Goal: Information Seeking & Learning: Learn about a topic

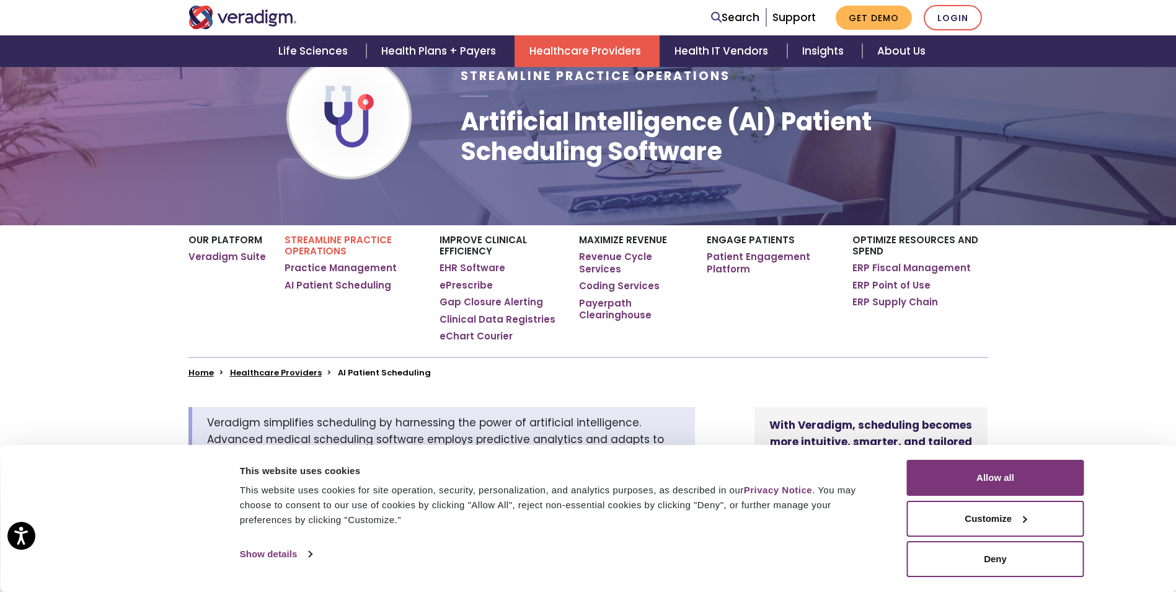
scroll to position [124, 0]
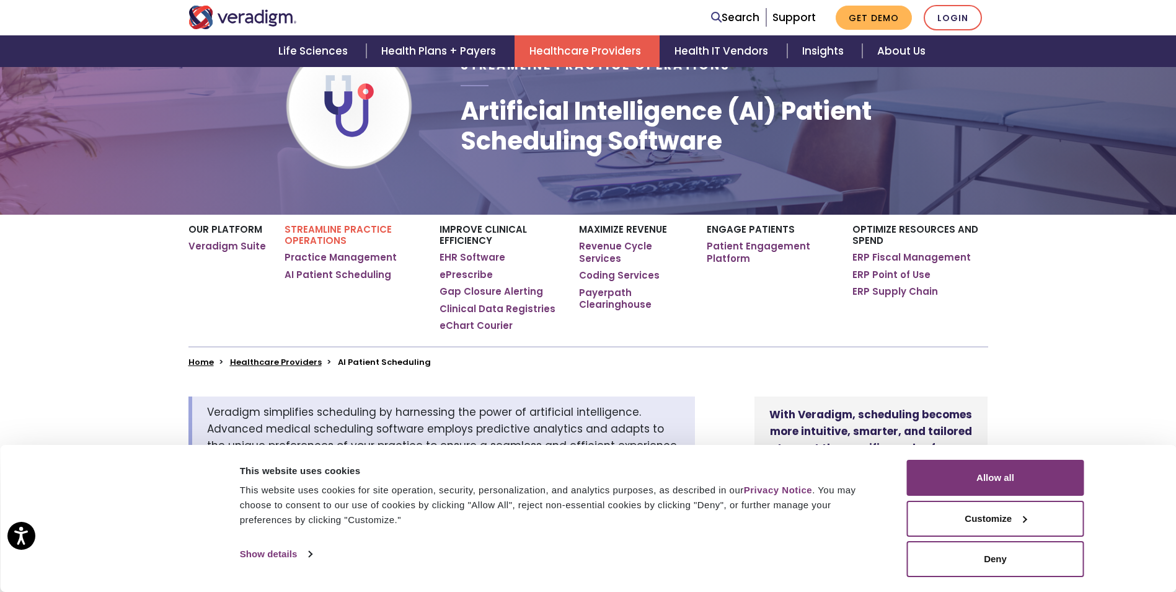
click at [824, 366] on ul "Home Healthcare Providers AI Patient Scheduling" at bounding box center [589, 362] width 800 height 10
click at [1021, 518] on div at bounding box center [1024, 518] width 7 height 7
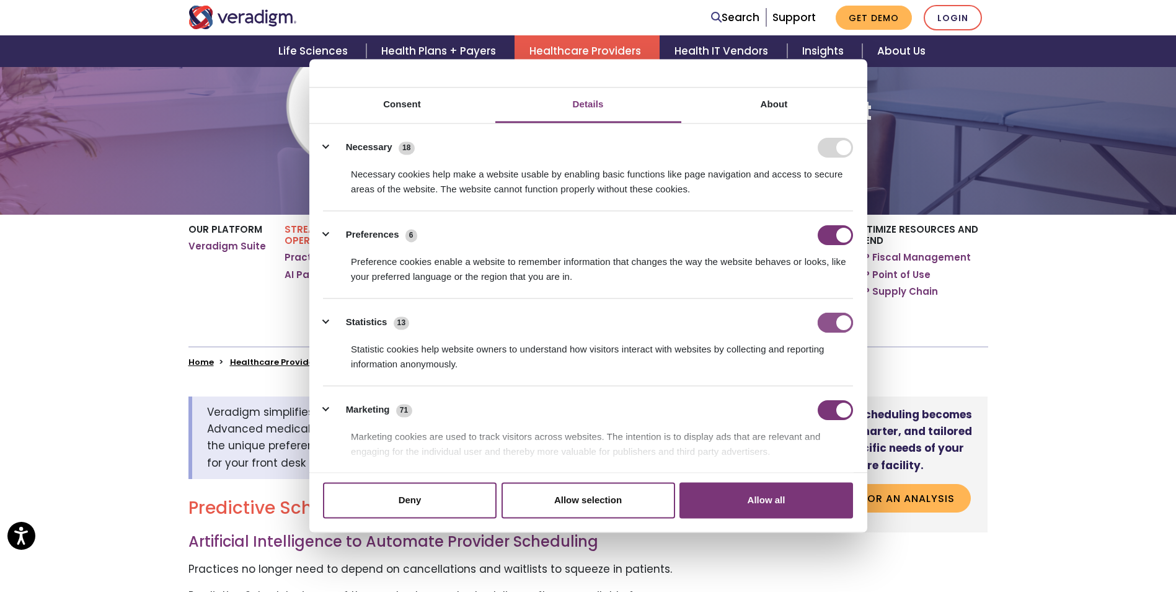
click at [829, 329] on input "Statistics" at bounding box center [835, 323] width 35 height 20
checkbox input "false"
click at [826, 412] on input "Marketing" at bounding box center [835, 410] width 35 height 20
checkbox input "false"
click at [823, 235] on input "Preferences" at bounding box center [835, 235] width 35 height 20
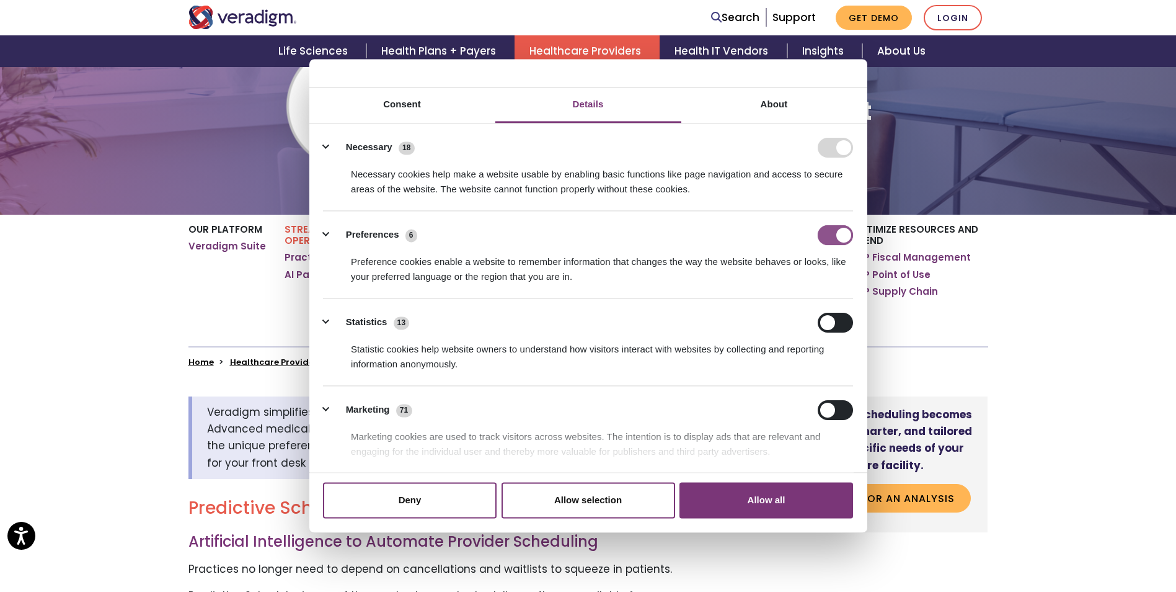
checkbox input "false"
click at [553, 505] on button "Allow selection" at bounding box center [589, 500] width 174 height 36
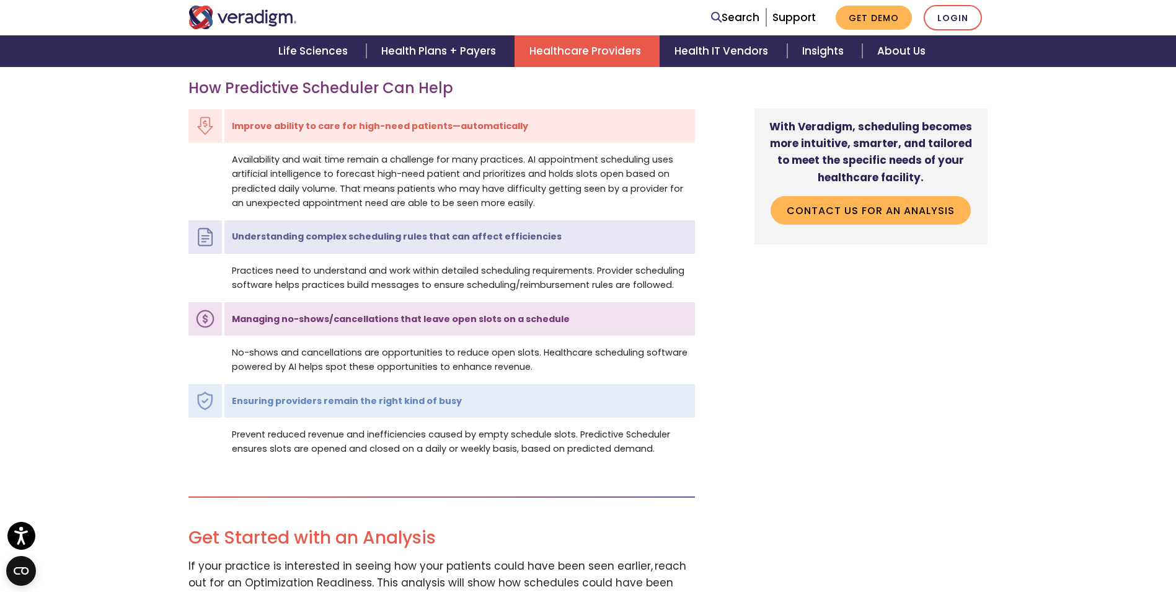
scroll to position [1178, 0]
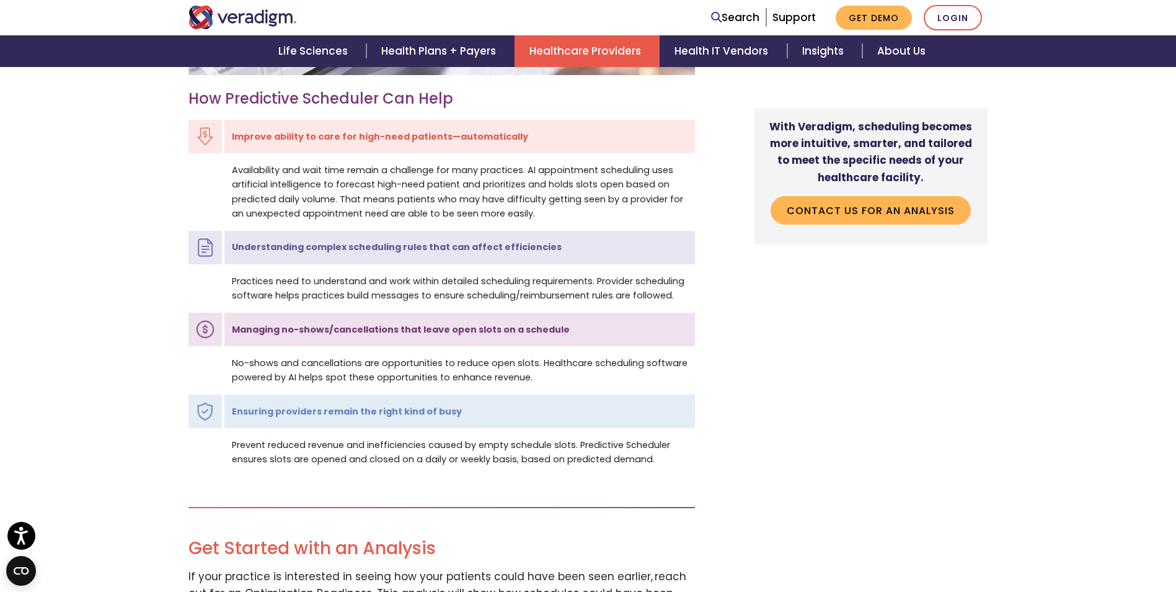
click at [198, 332] on img at bounding box center [205, 329] width 19 height 19
click at [265, 329] on strong "Managing no-shows/cancellations that leave open slots on a schedule" at bounding box center [401, 329] width 338 height 12
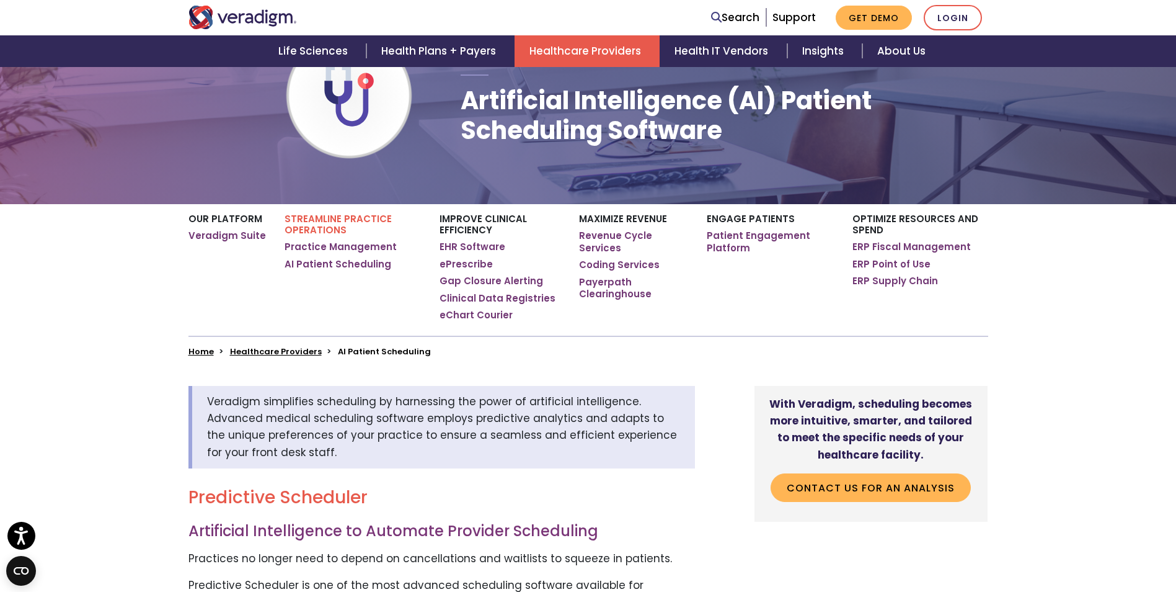
scroll to position [124, 0]
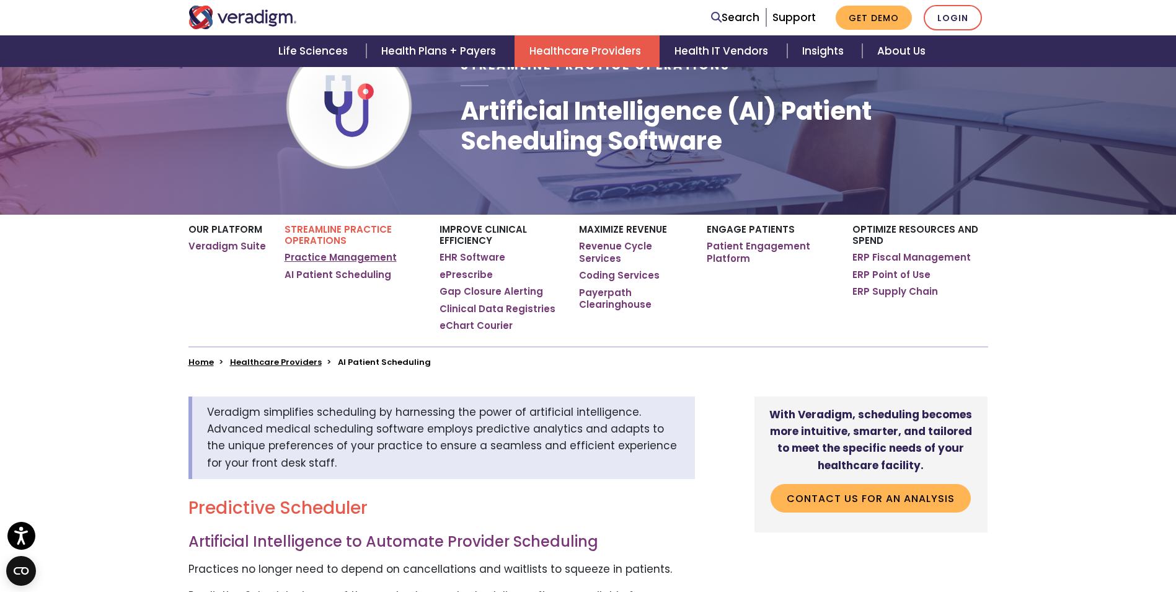
click at [315, 257] on link "Practice Management" at bounding box center [341, 257] width 112 height 12
